Goal: Task Accomplishment & Management: Manage account settings

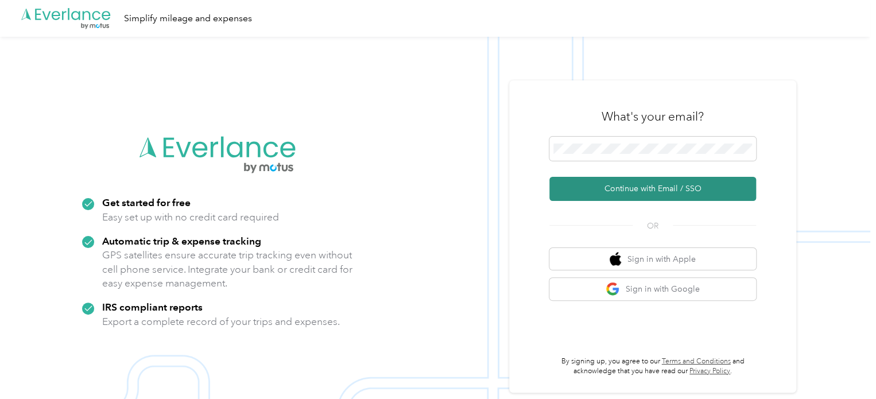
click at [628, 187] on button "Continue with Email / SSO" at bounding box center [652, 189] width 207 height 24
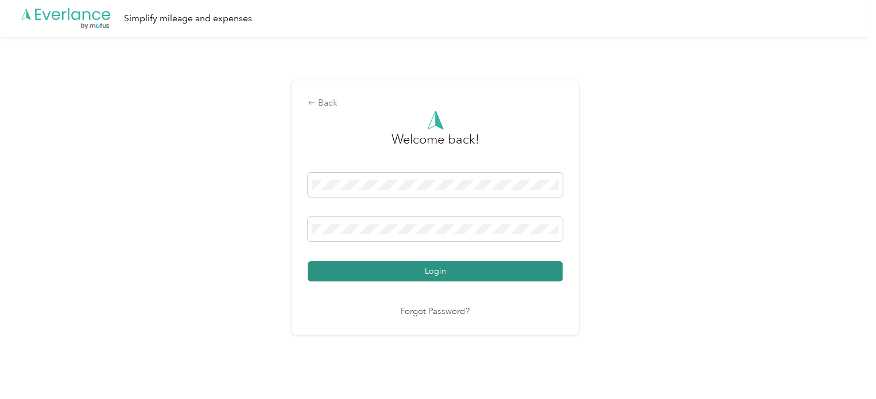
click at [424, 272] on button "Login" at bounding box center [435, 271] width 255 height 20
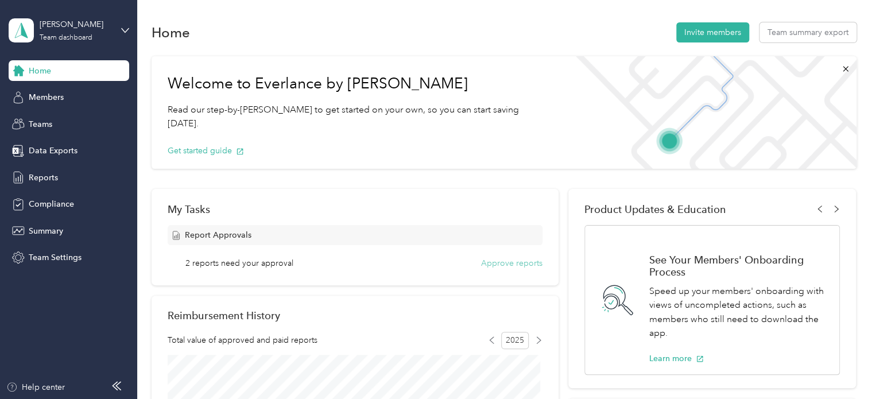
click at [508, 261] on button "Approve reports" at bounding box center [511, 263] width 61 height 12
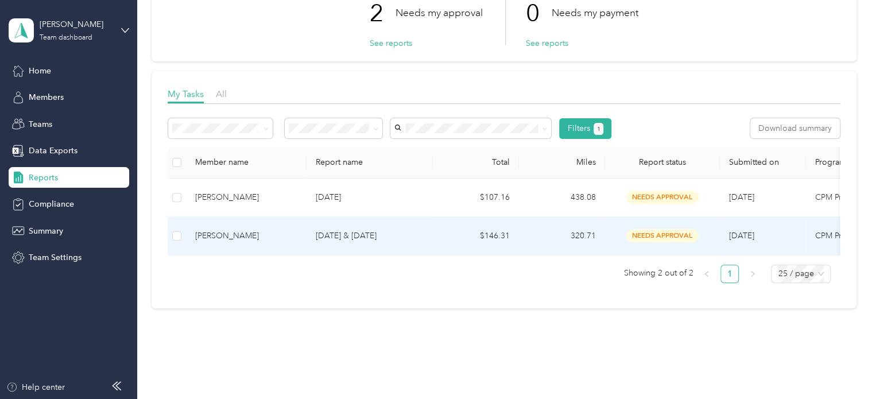
scroll to position [115, 0]
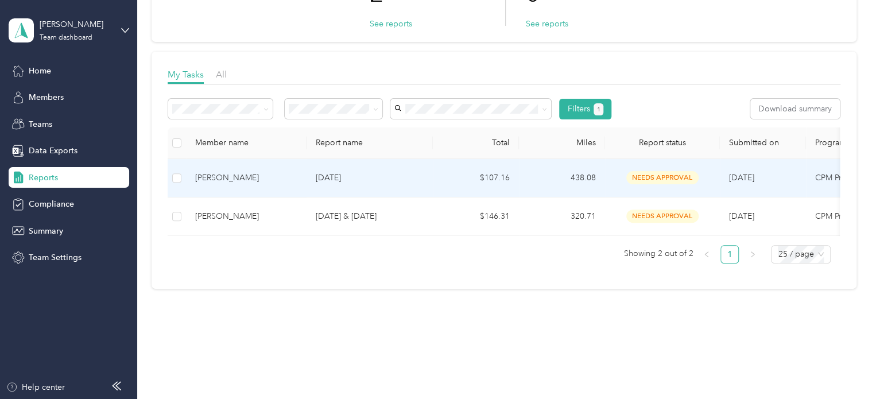
click at [214, 177] on div "[PERSON_NAME]" at bounding box center [246, 178] width 102 height 13
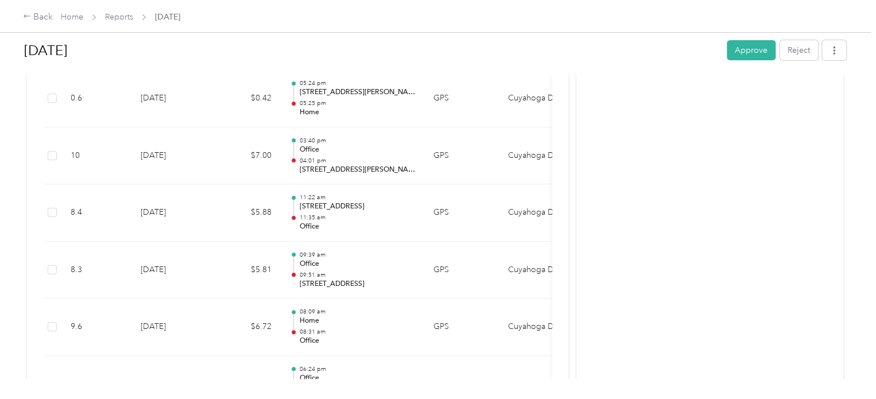
scroll to position [1829, 0]
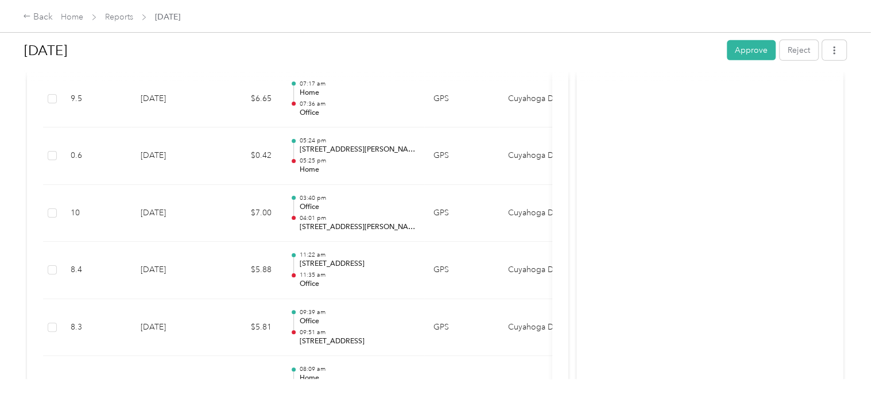
click at [746, 48] on button "Approve" at bounding box center [751, 50] width 49 height 20
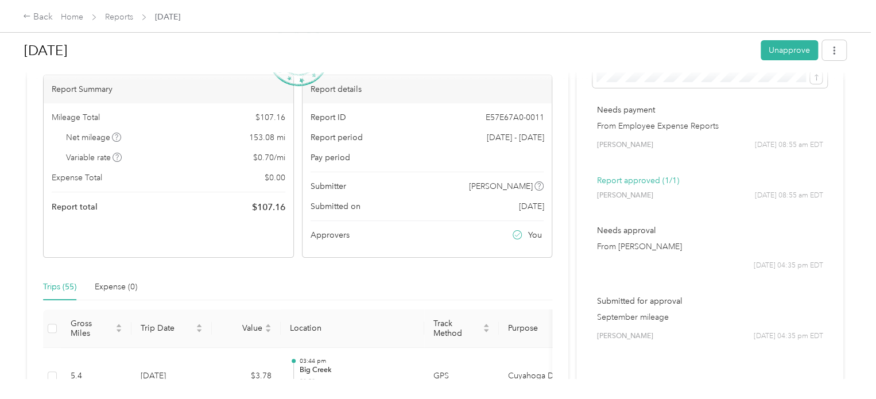
scroll to position [0, 0]
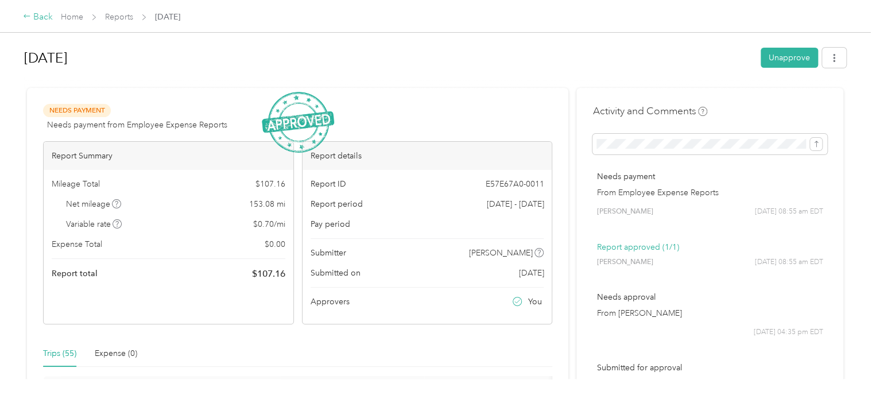
click at [36, 16] on div "Back" at bounding box center [38, 17] width 30 height 14
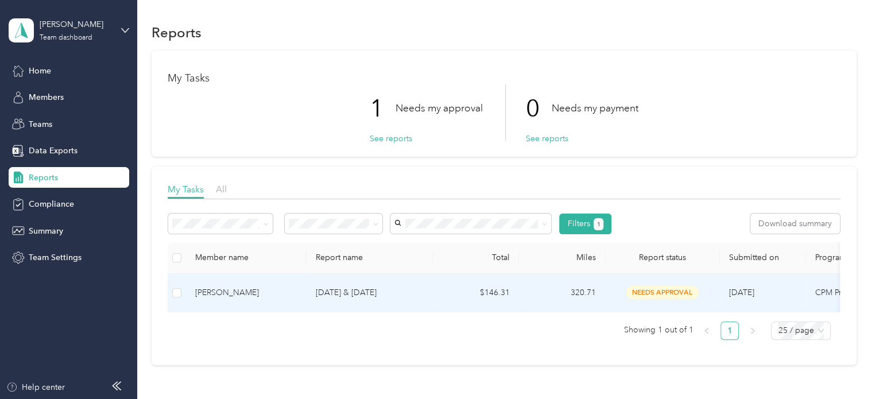
click at [206, 289] on div "[PERSON_NAME]" at bounding box center [246, 292] width 102 height 13
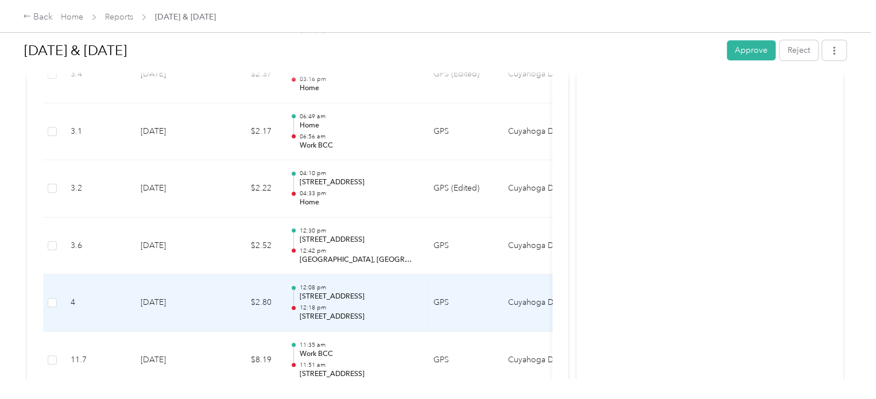
scroll to position [2462, 0]
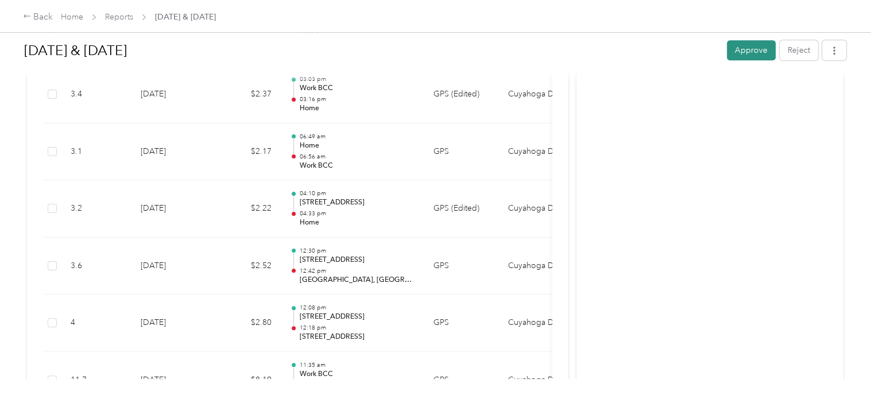
click at [732, 49] on button "Approve" at bounding box center [751, 50] width 49 height 20
click at [45, 18] on div "Back" at bounding box center [38, 17] width 30 height 14
